Goal: Check status

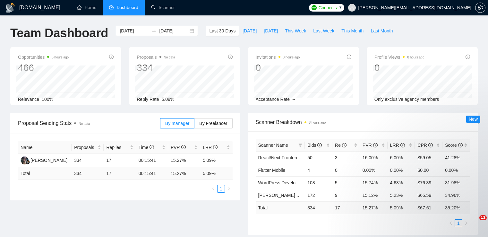
click at [239, 30] on button "[DATE]" at bounding box center [249, 31] width 21 height 10
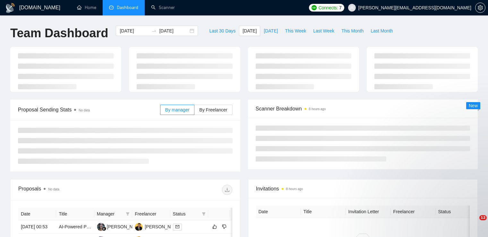
type input "[DATE]"
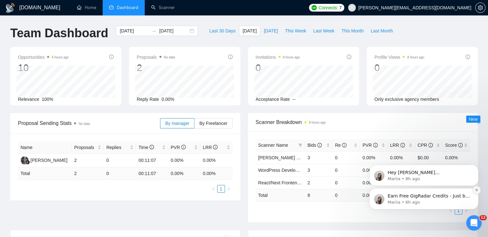
click at [476, 189] on icon "Dismiss notification" at bounding box center [477, 190] width 4 height 4
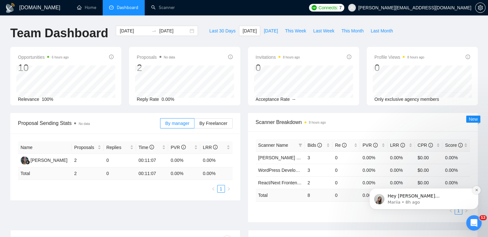
click at [476, 189] on icon "Dismiss notification" at bounding box center [476, 190] width 2 height 2
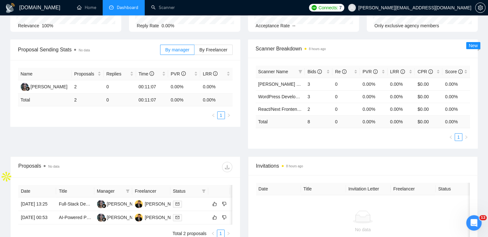
scroll to position [128, 0]
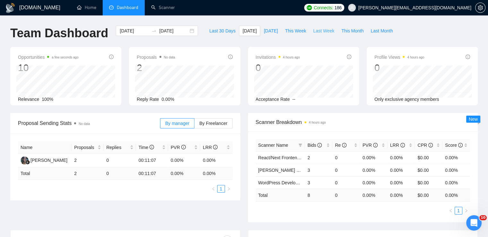
click at [314, 31] on span "Last Week" at bounding box center [323, 30] width 21 height 7
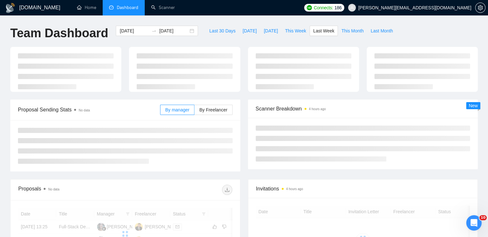
type input "2025-08-11"
type input "2025-08-17"
